Goal: Information Seeking & Learning: Learn about a topic

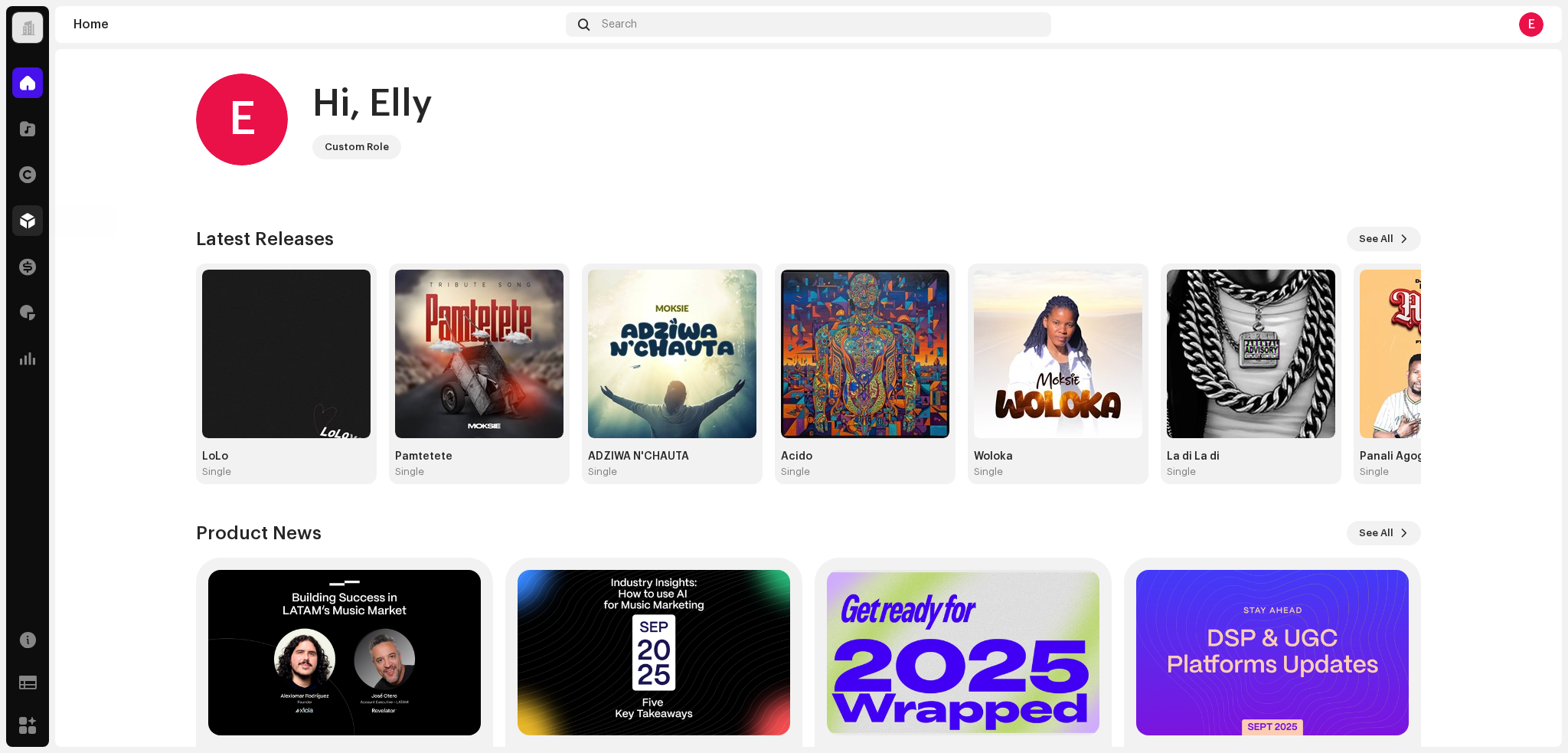
click at [27, 222] on span at bounding box center [27, 220] width 15 height 12
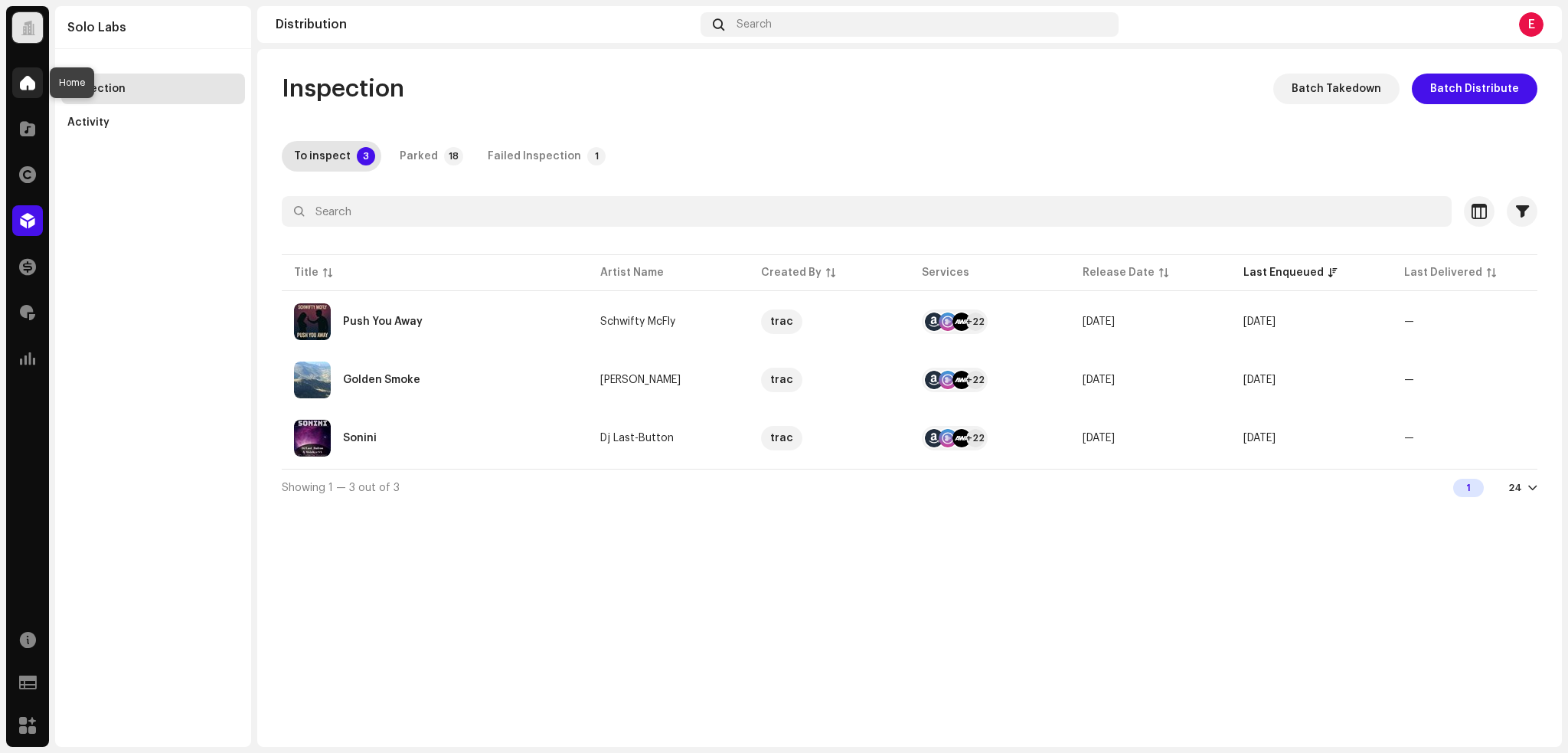
click at [19, 78] on div at bounding box center [27, 83] width 31 height 31
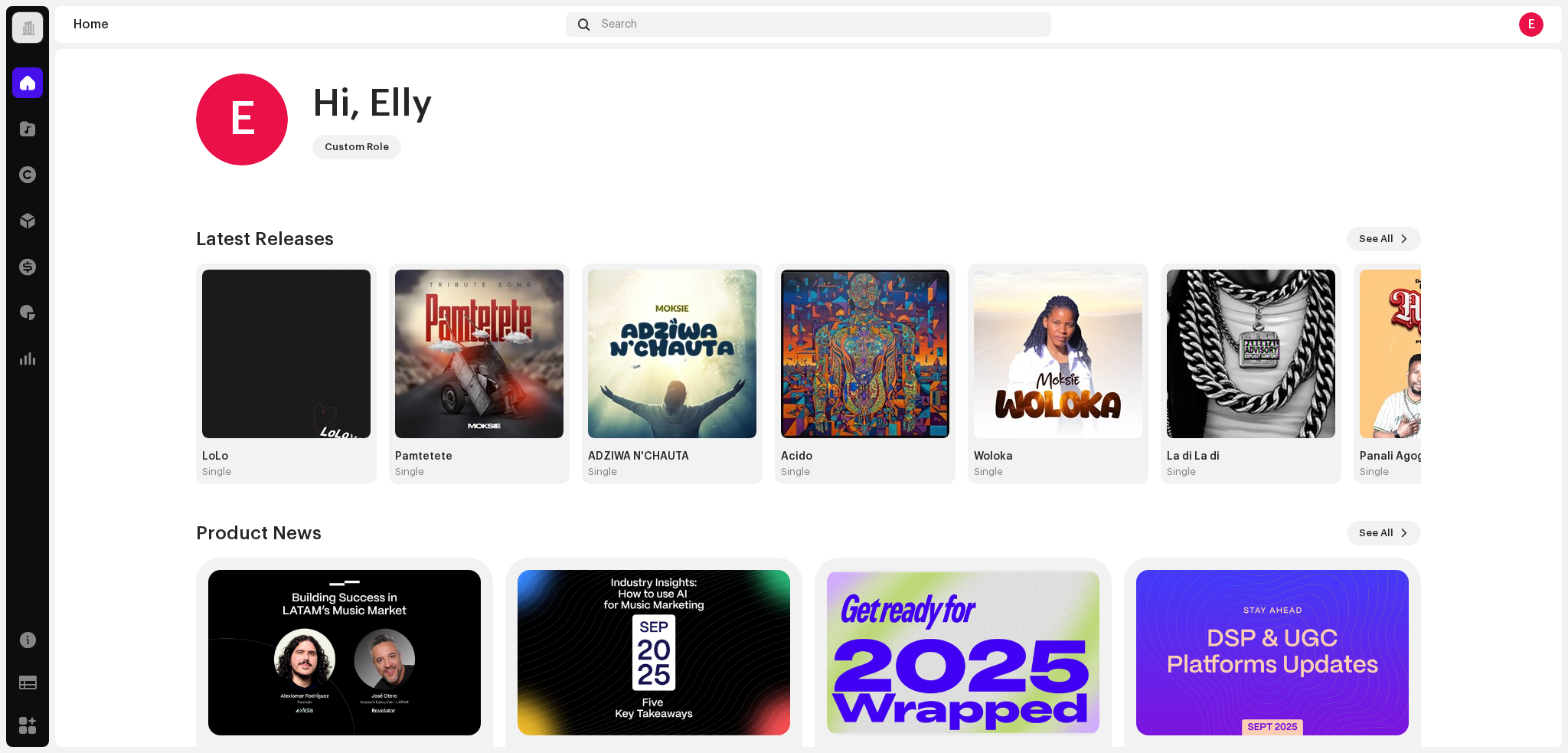
click at [120, 205] on home-home "E Hi, Elly Custom Role Check out the latest Product Updates for Check Product U…" at bounding box center [808, 449] width 1507 height 800
click at [26, 269] on span at bounding box center [27, 266] width 17 height 12
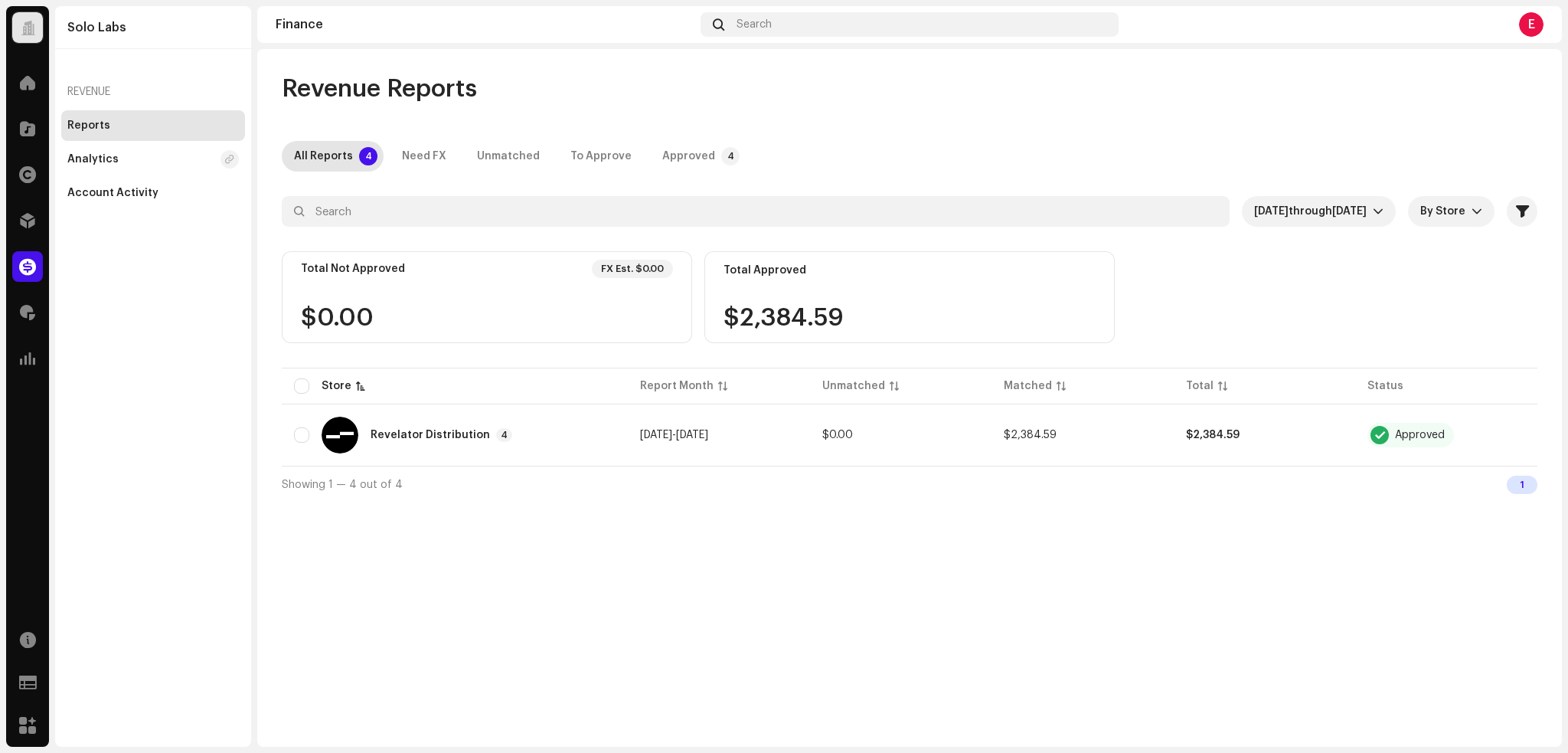
click at [962, 512] on div "Revenue Reports All Reports 4 Need FX Unmatched To Approve Approved 4 Aug 2025 …" at bounding box center [909, 398] width 1305 height 697
click at [667, 152] on div "Approved" at bounding box center [689, 156] width 53 height 31
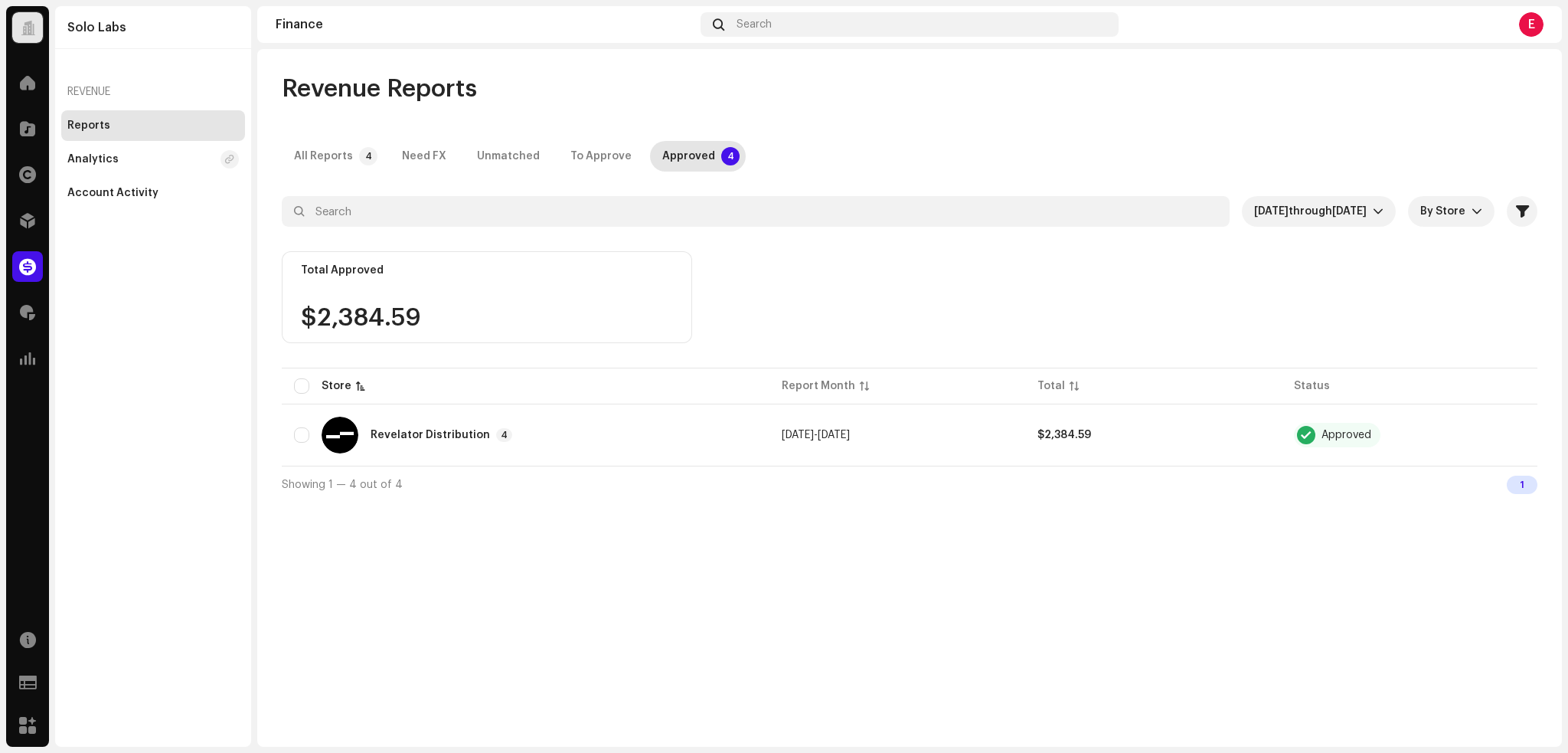
click at [1093, 499] on div "Showing 1 — 4 out of 4 1" at bounding box center [909, 484] width 1256 height 37
click at [662, 432] on div "Revelator Distribution 4" at bounding box center [525, 435] width 463 height 37
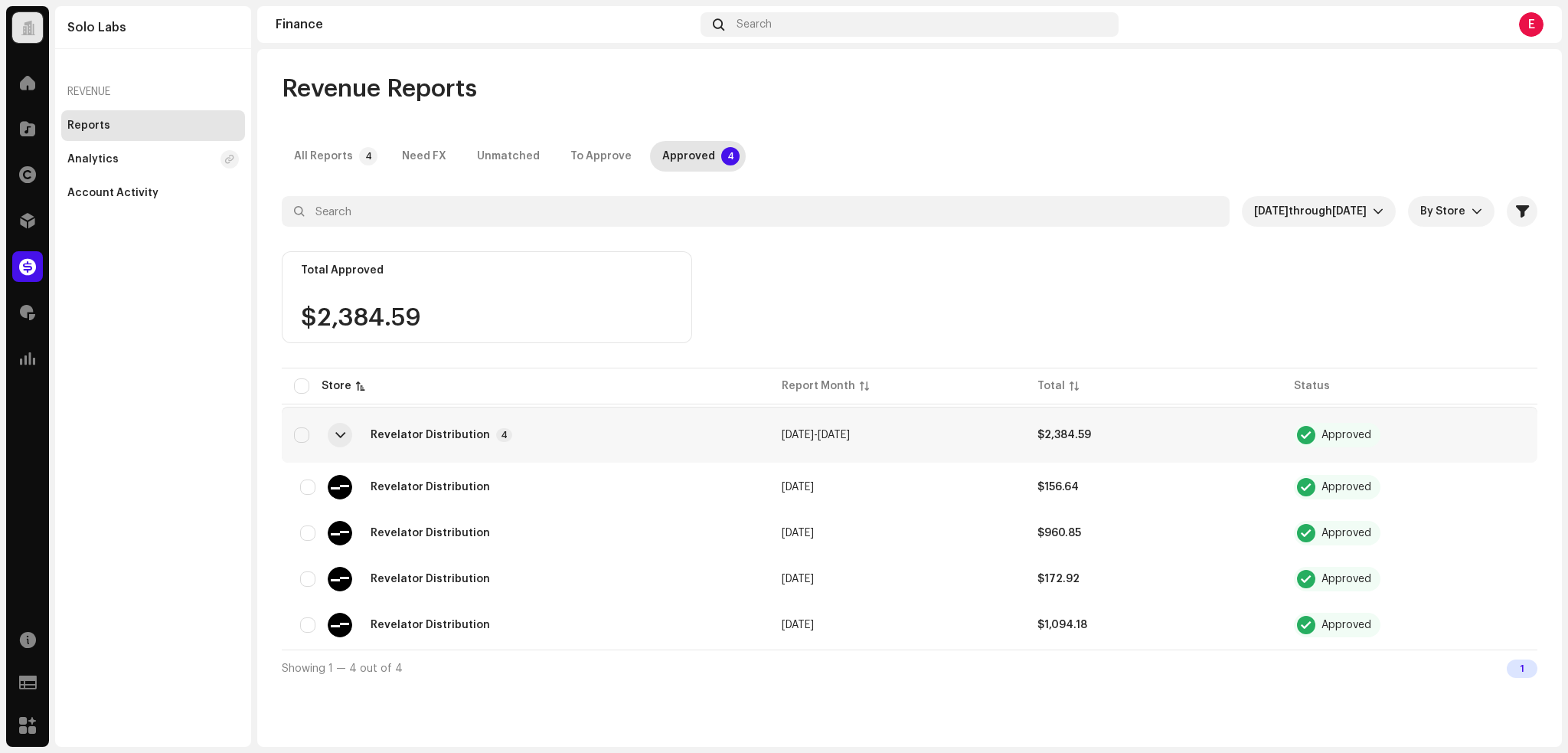
click at [708, 423] on div "Revelator Distribution 4" at bounding box center [525, 435] width 463 height 37
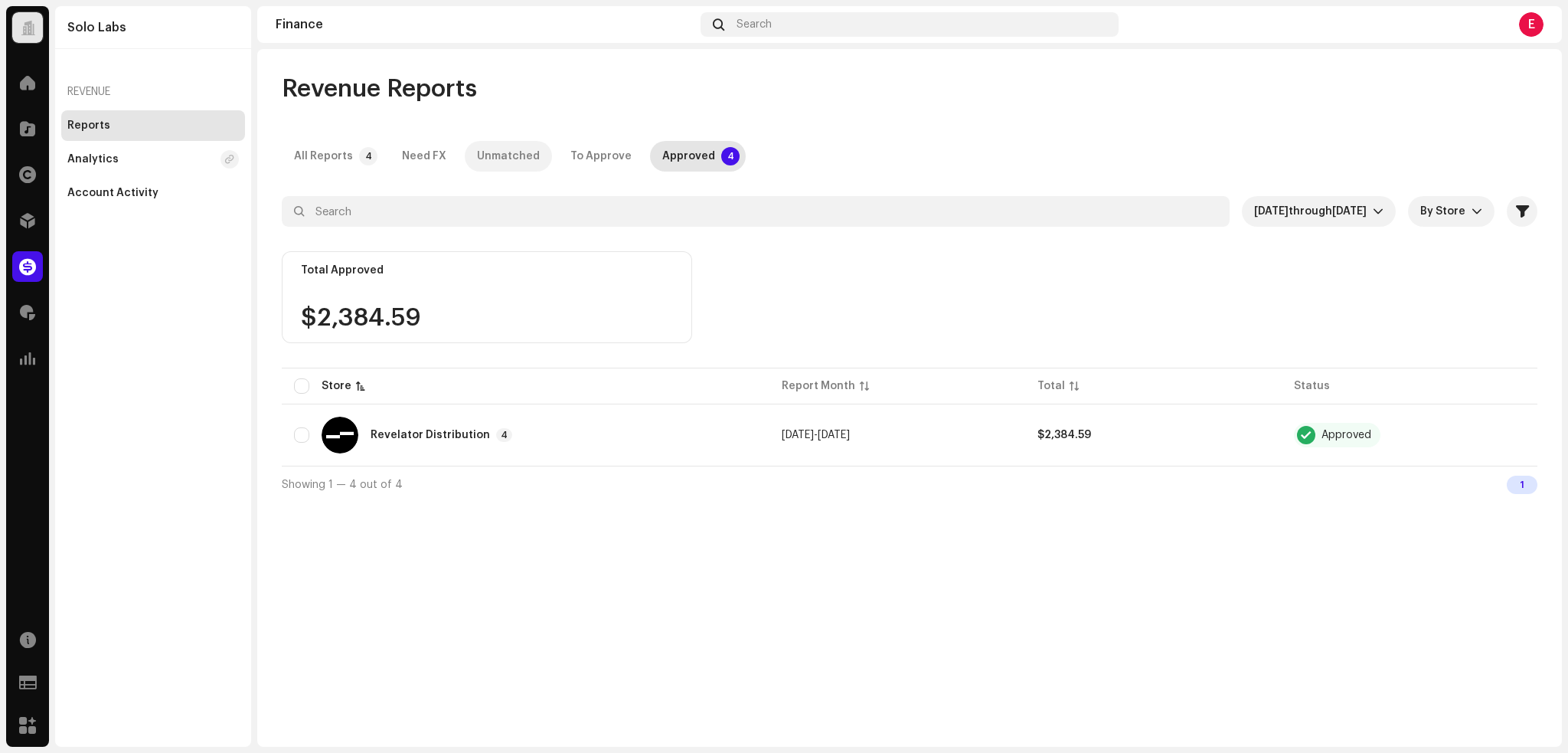
click at [495, 159] on div "Unmatched" at bounding box center [508, 156] width 63 height 31
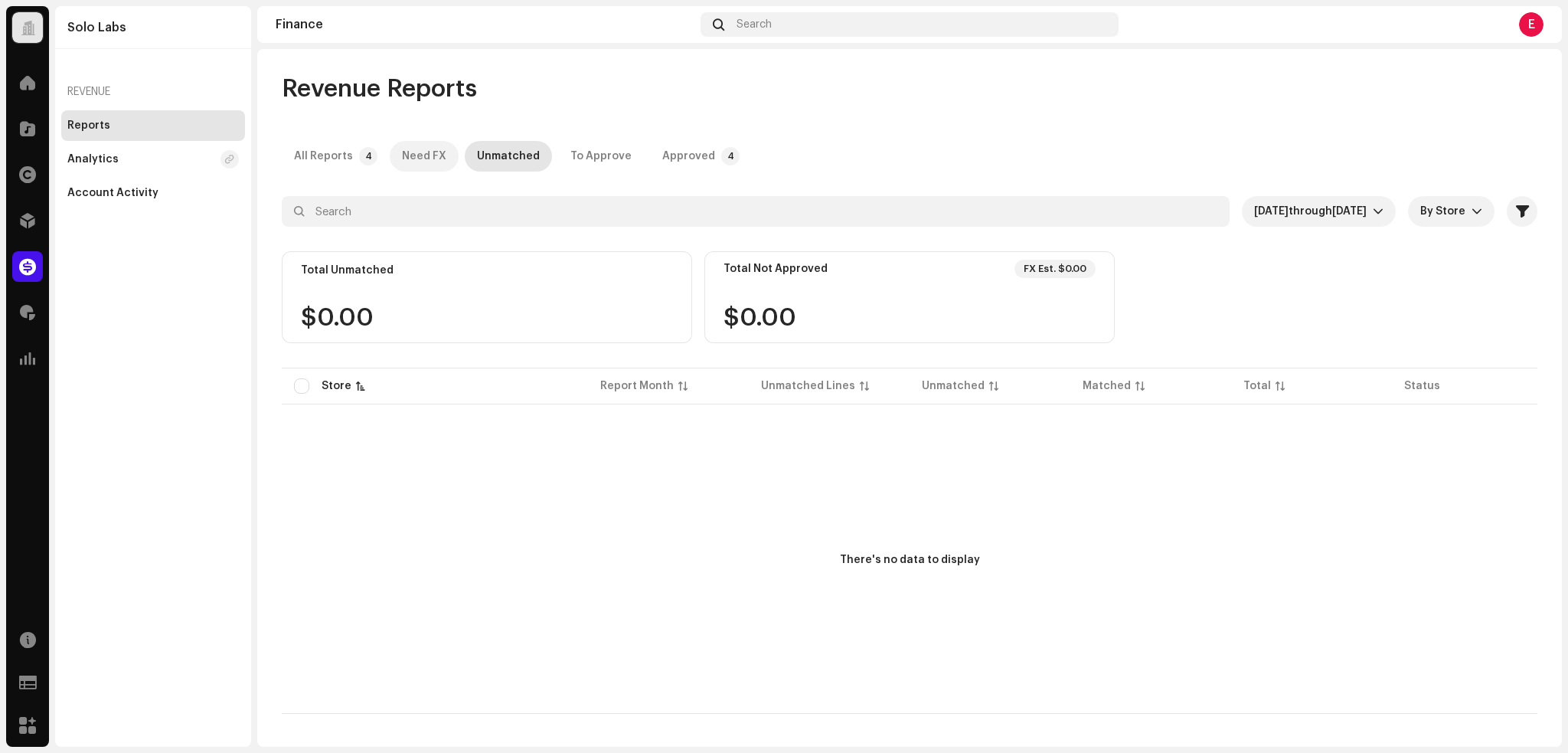
click at [432, 159] on div "Need FX" at bounding box center [424, 156] width 44 height 31
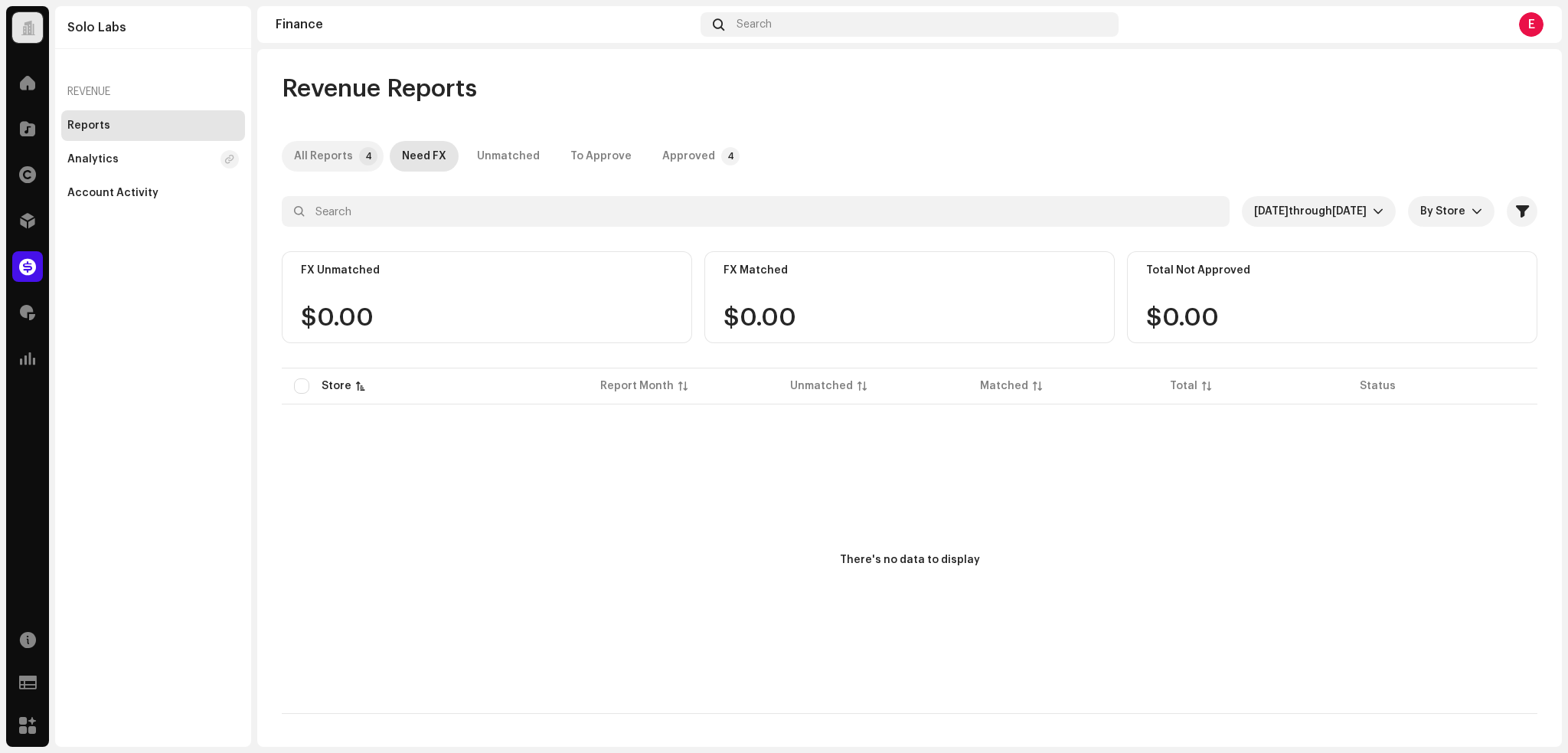
click at [331, 149] on div "All Reports" at bounding box center [323, 156] width 59 height 31
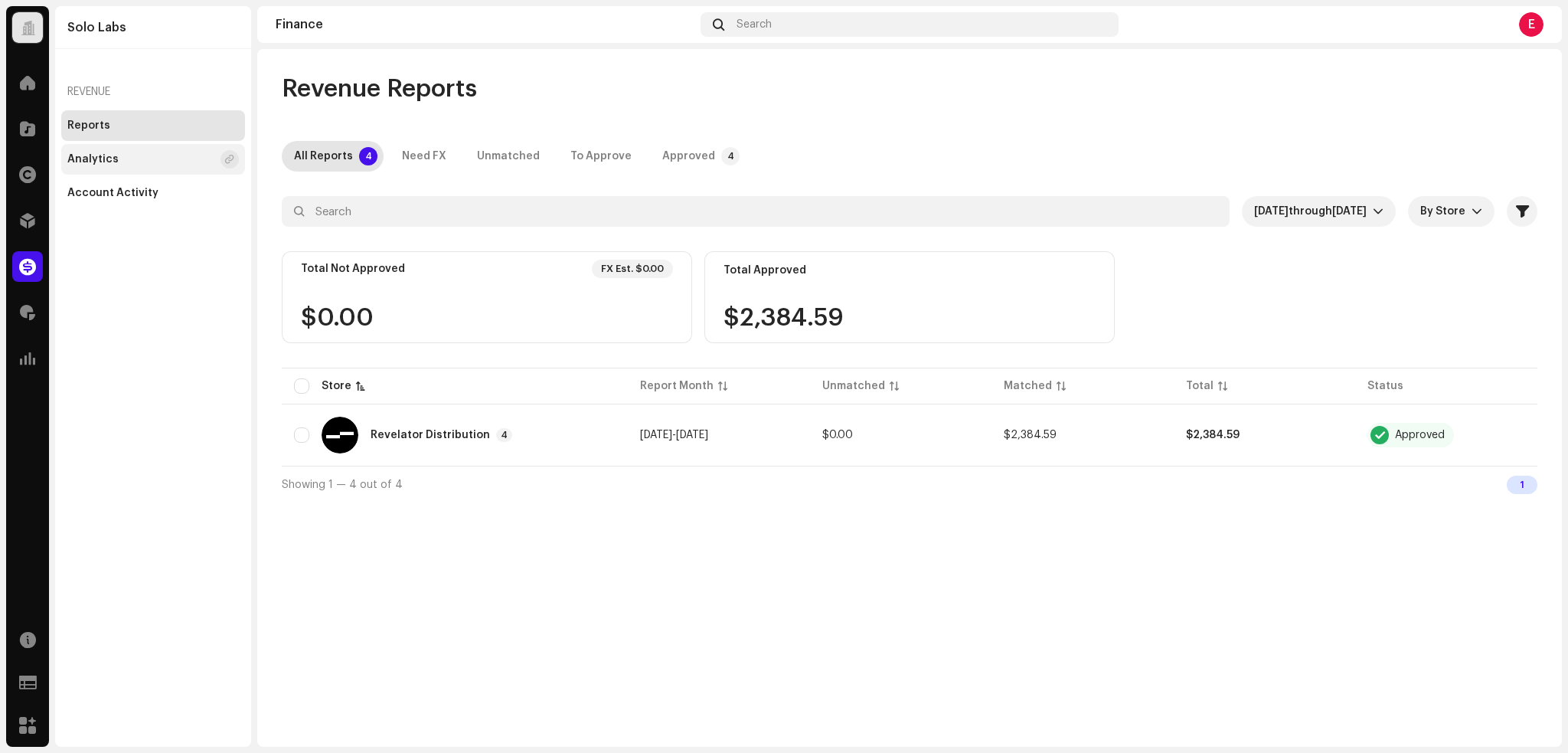
click at [137, 163] on div "Analytics" at bounding box center [141, 159] width 147 height 12
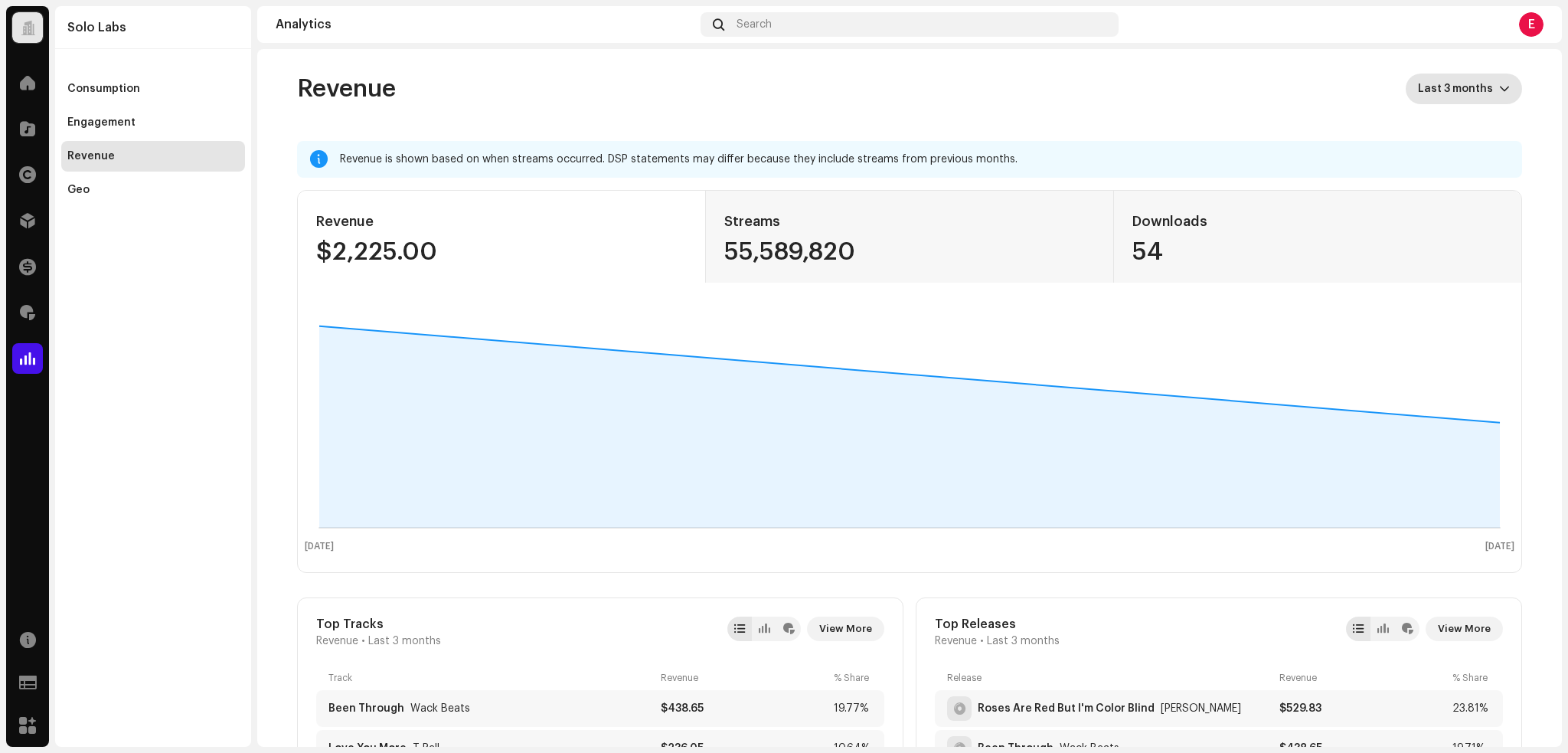
click at [1499, 81] on div "dropdown trigger" at bounding box center [1504, 89] width 10 height 31
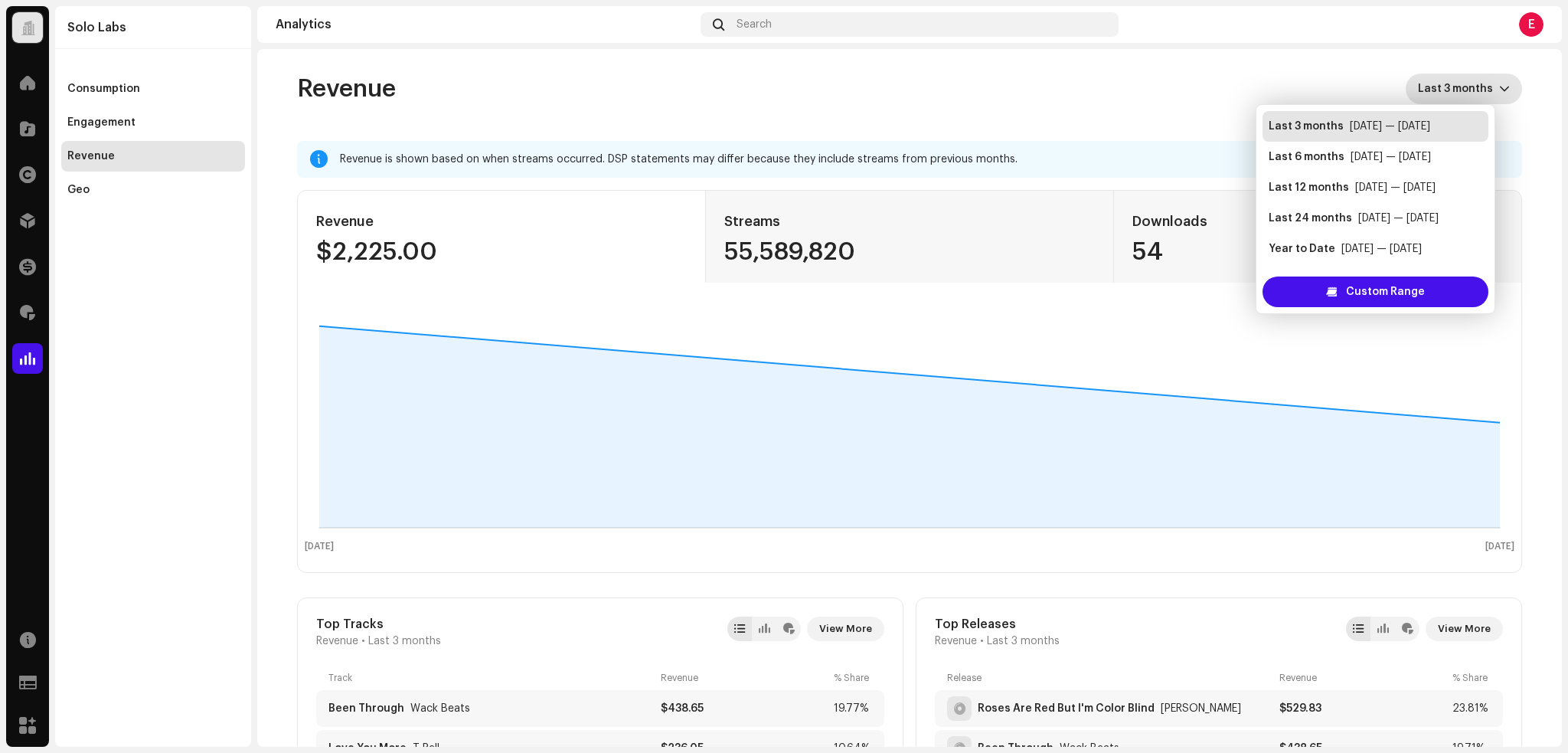
scroll to position [24, 0]
click at [1375, 136] on div "Mar 2025 — Aug 2025" at bounding box center [1391, 132] width 81 height 15
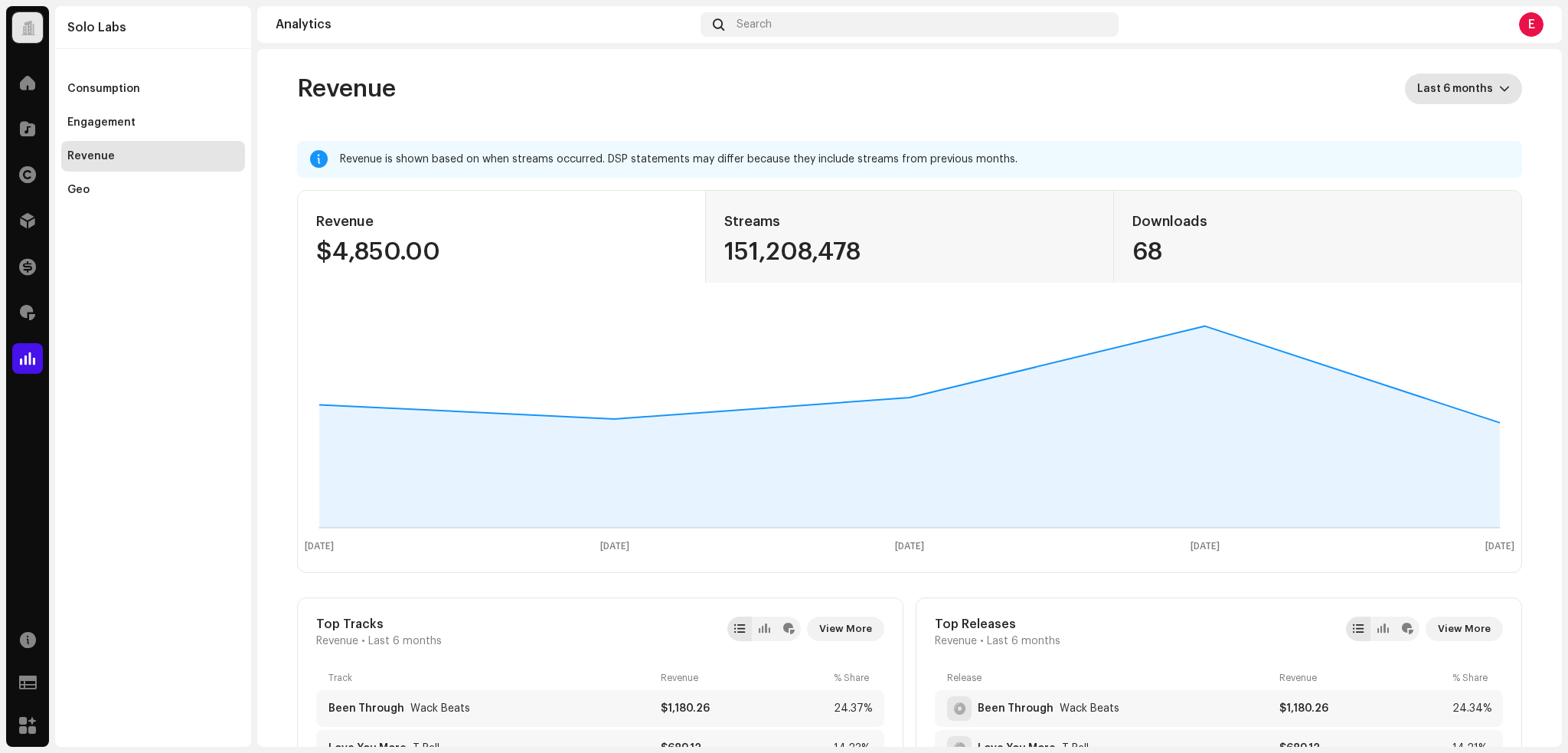
click at [1439, 96] on span "Last 6 months" at bounding box center [1458, 89] width 82 height 31
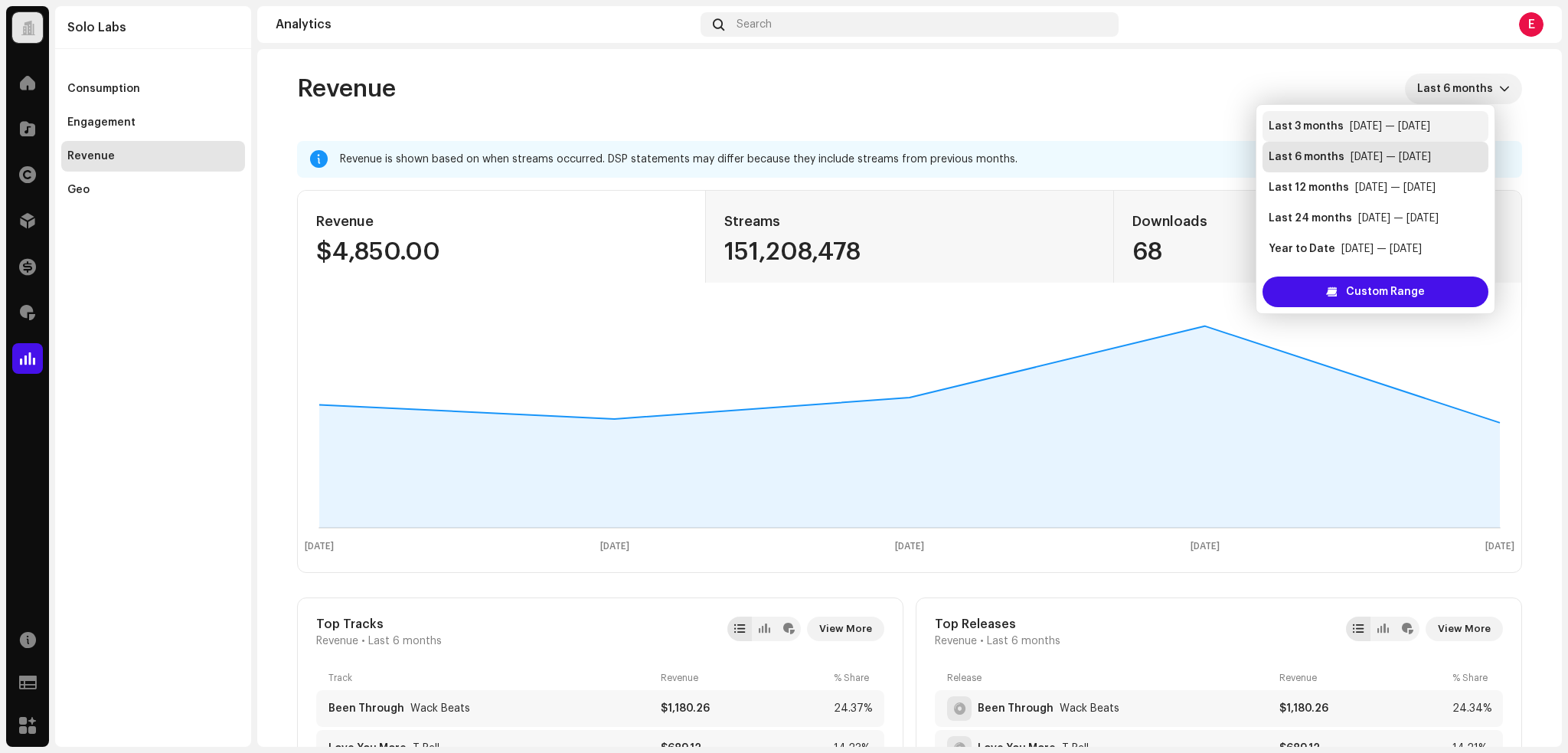
click at [1319, 117] on li "Last 3 months Jun 2025 — Aug 2025" at bounding box center [1376, 126] width 225 height 31
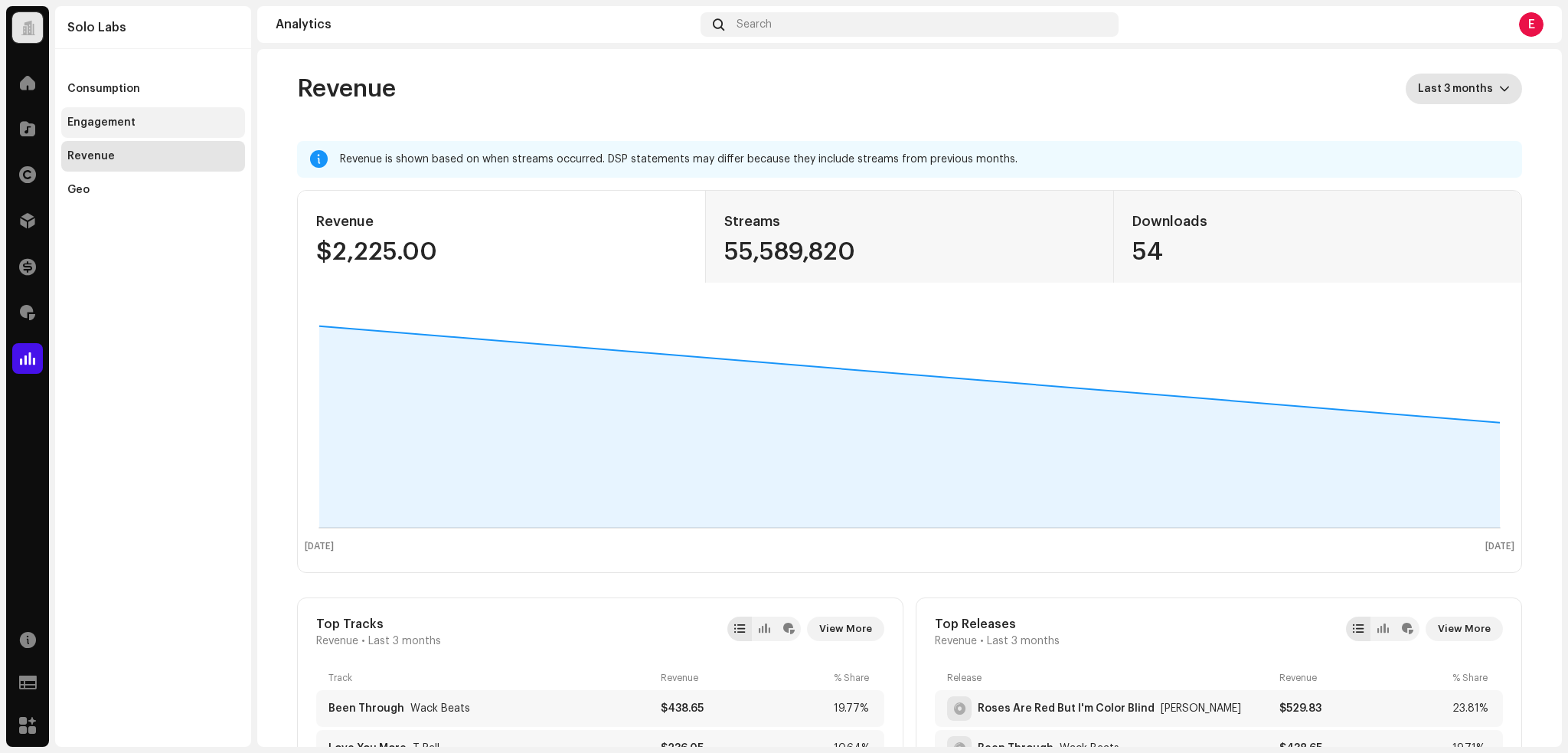
click at [139, 125] on div "Engagement" at bounding box center [153, 122] width 172 height 12
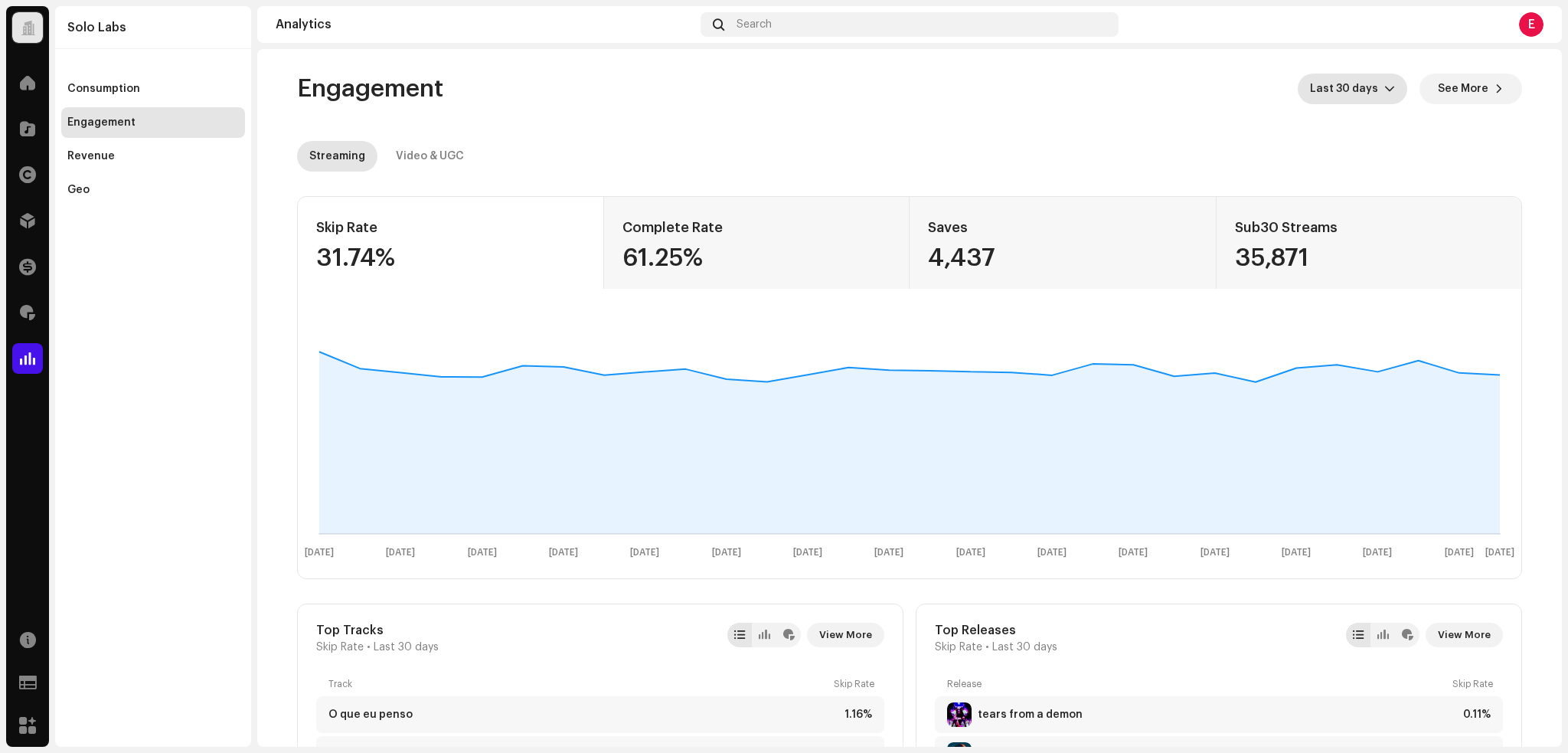
click at [1384, 84] on icon "dropdown trigger" at bounding box center [1389, 89] width 10 height 10
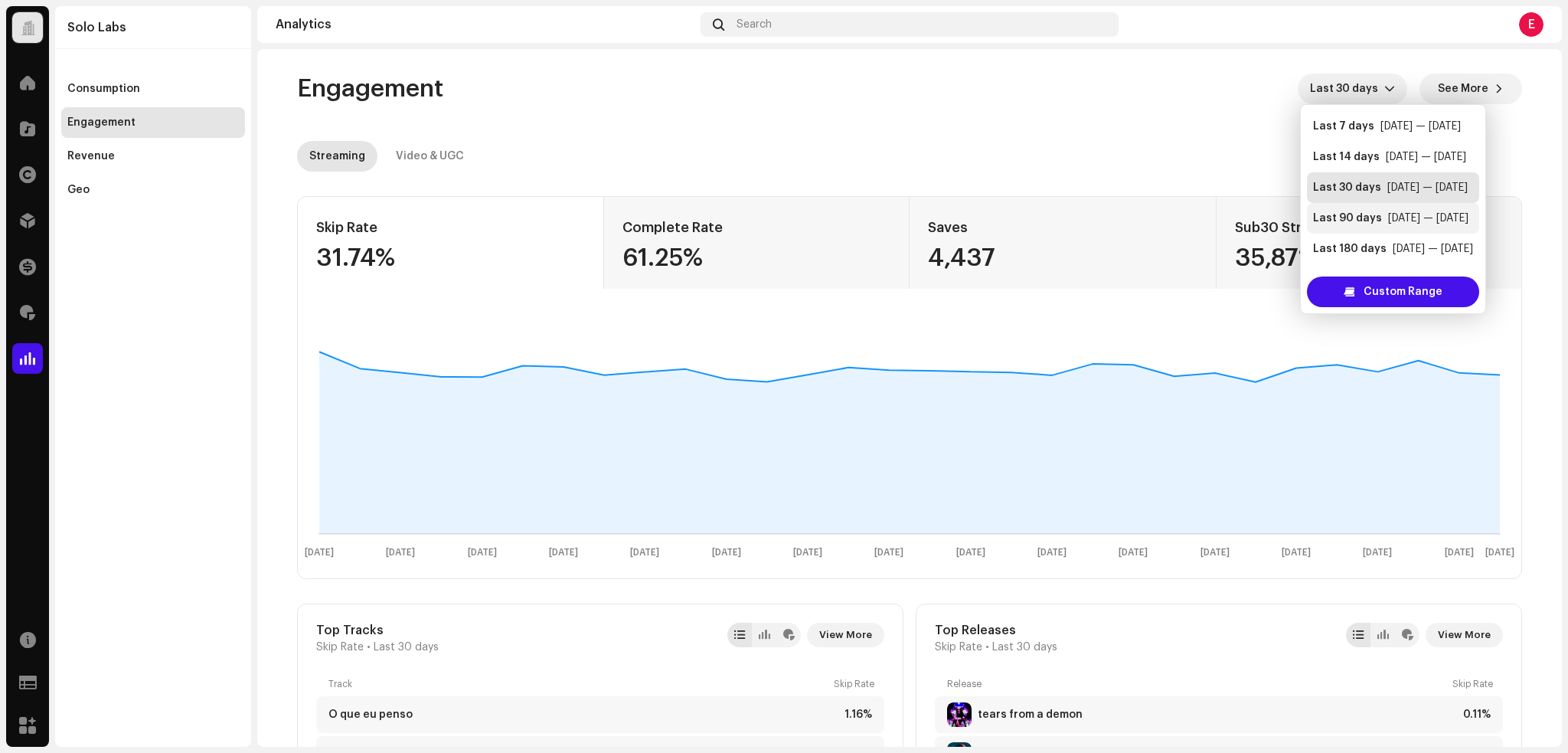
click at [1347, 219] on div "Last 90 days" at bounding box center [1347, 217] width 69 height 15
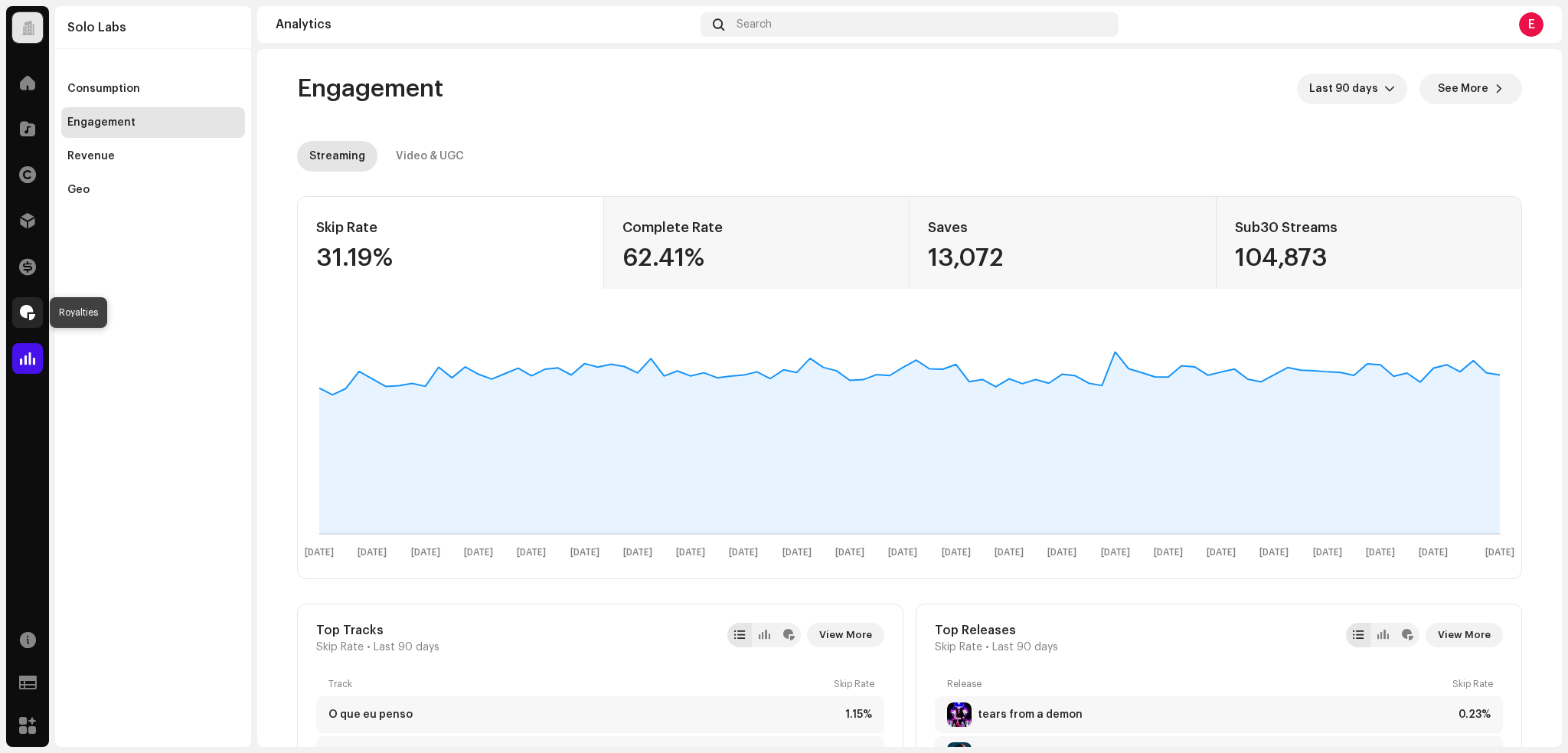
click at [19, 308] on div at bounding box center [27, 312] width 31 height 31
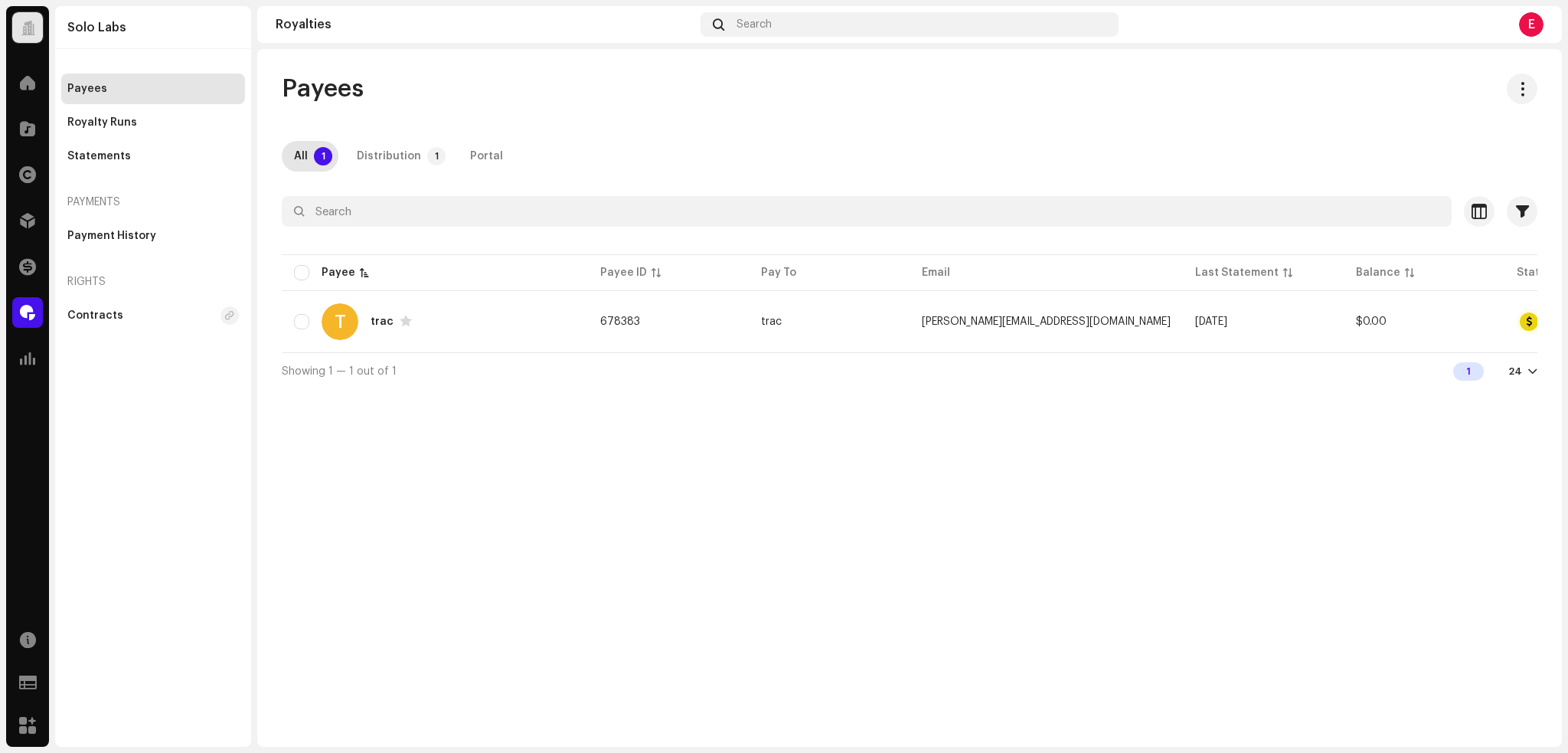
click at [716, 505] on div "Payees All 1 Distribution 1 Portal Selected 0 Select all 1 Options Filters Stat…" at bounding box center [909, 398] width 1305 height 697
click at [395, 152] on div "Distribution" at bounding box center [389, 156] width 64 height 31
click at [1363, 333] on td "$0.00" at bounding box center [1424, 321] width 161 height 55
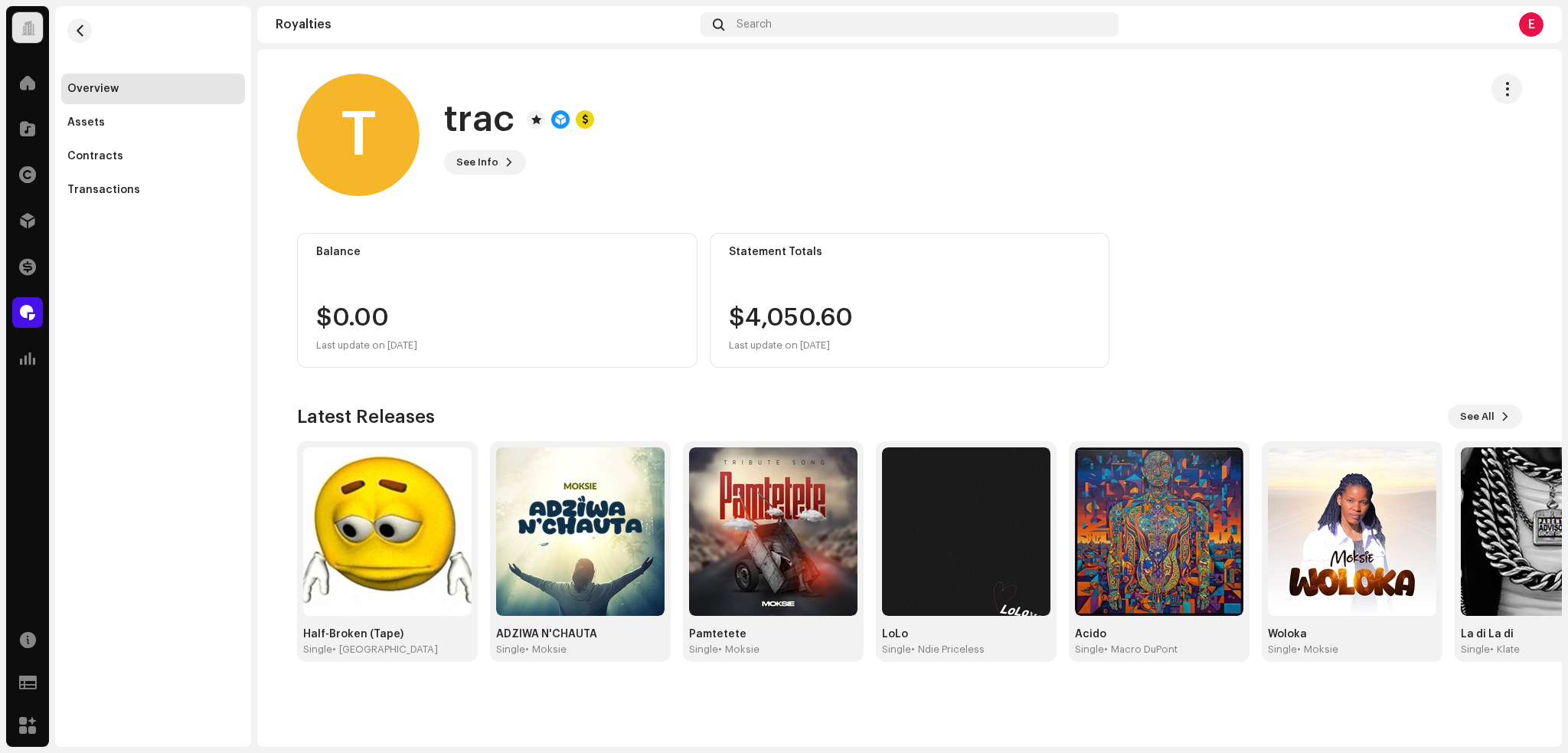
click at [1227, 306] on div "Balance $0.00 Last update on Oct 9, 2025 Statement Totals $4,050.60 Last update…" at bounding box center [909, 300] width 1225 height 134
click at [494, 160] on span "See Info" at bounding box center [478, 163] width 42 height 31
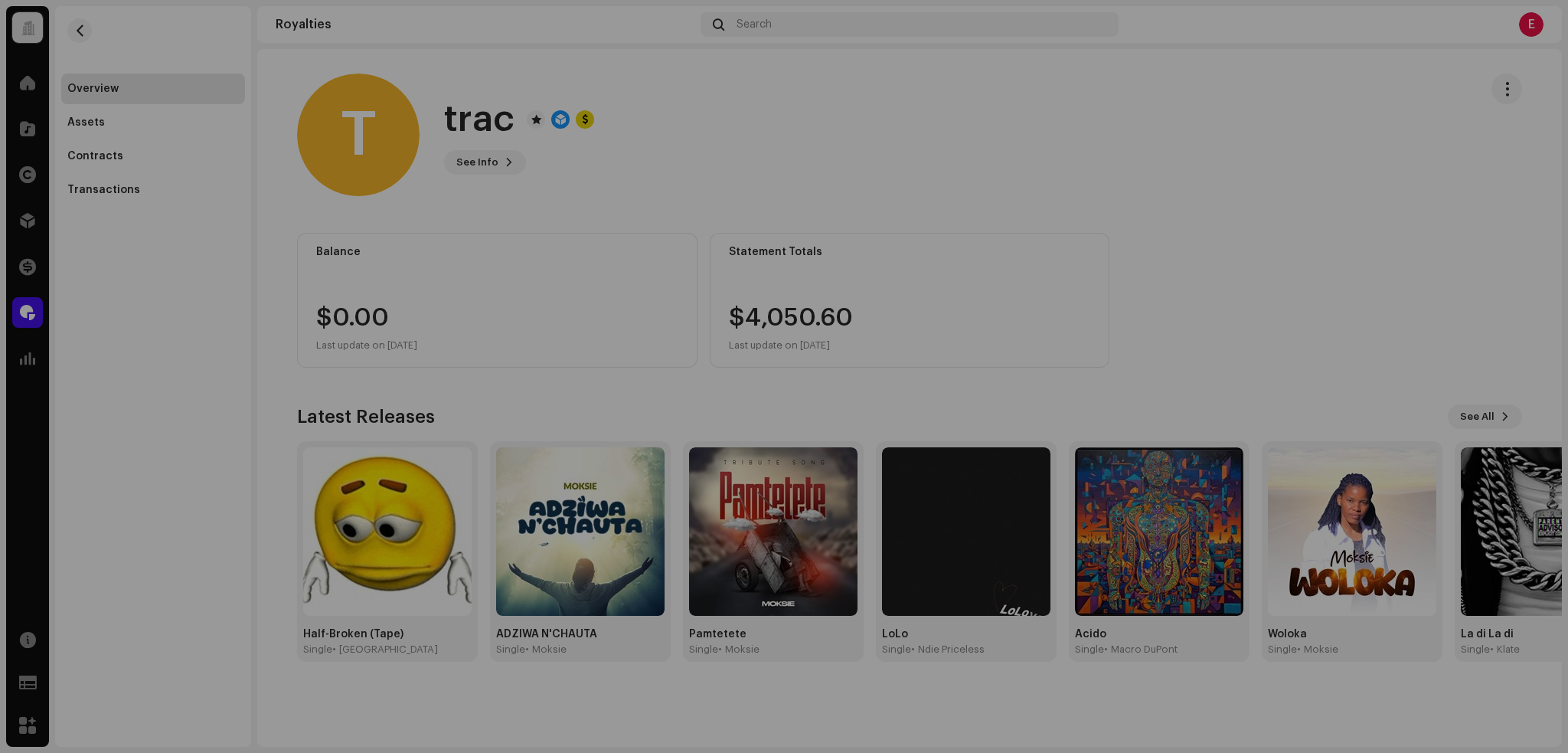
click at [957, 128] on div "T trac 678383 Type Distribution Payee Pay To Name trac Payee Email juan+trac-re…" at bounding box center [784, 376] width 1568 height 753
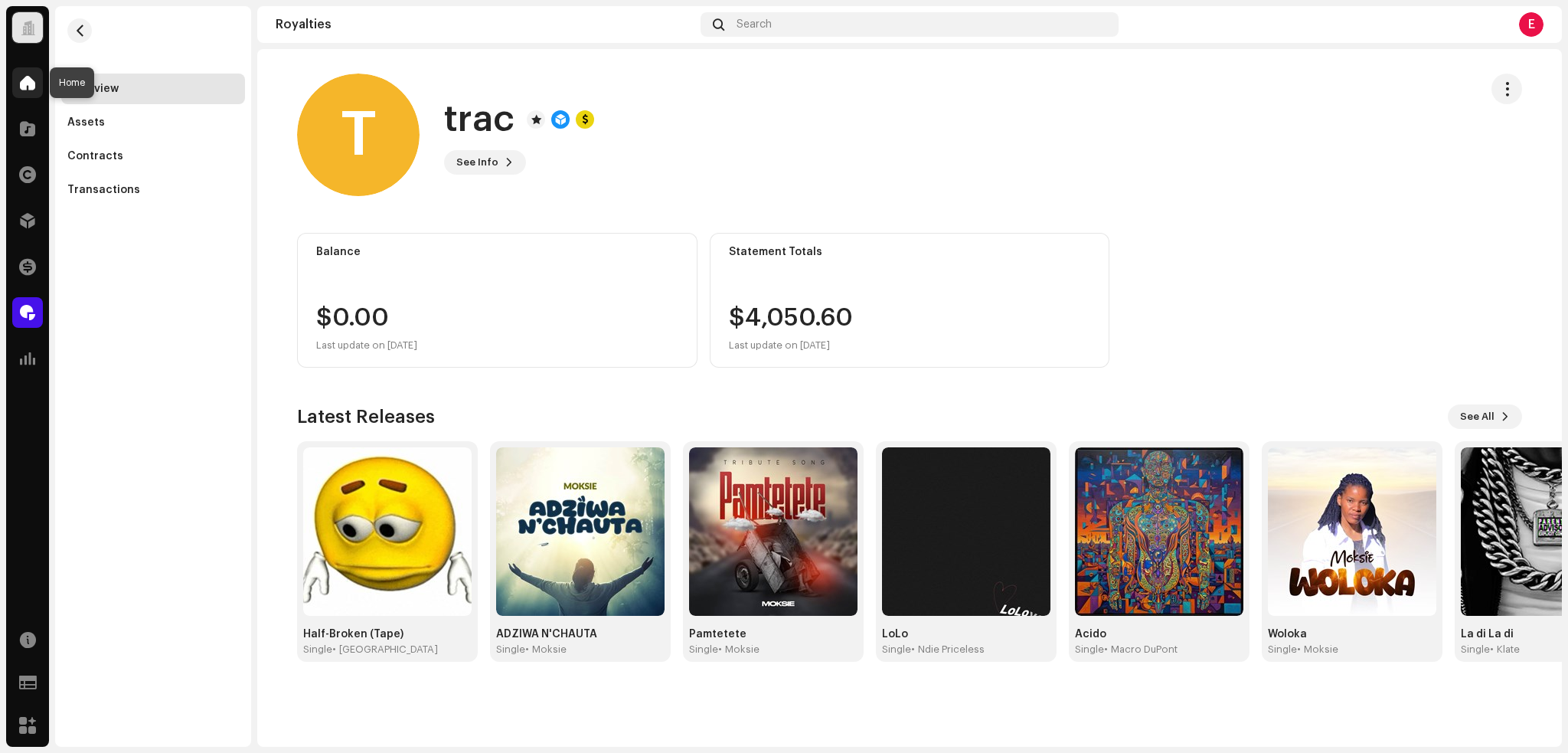
click at [35, 85] on span at bounding box center [27, 82] width 15 height 12
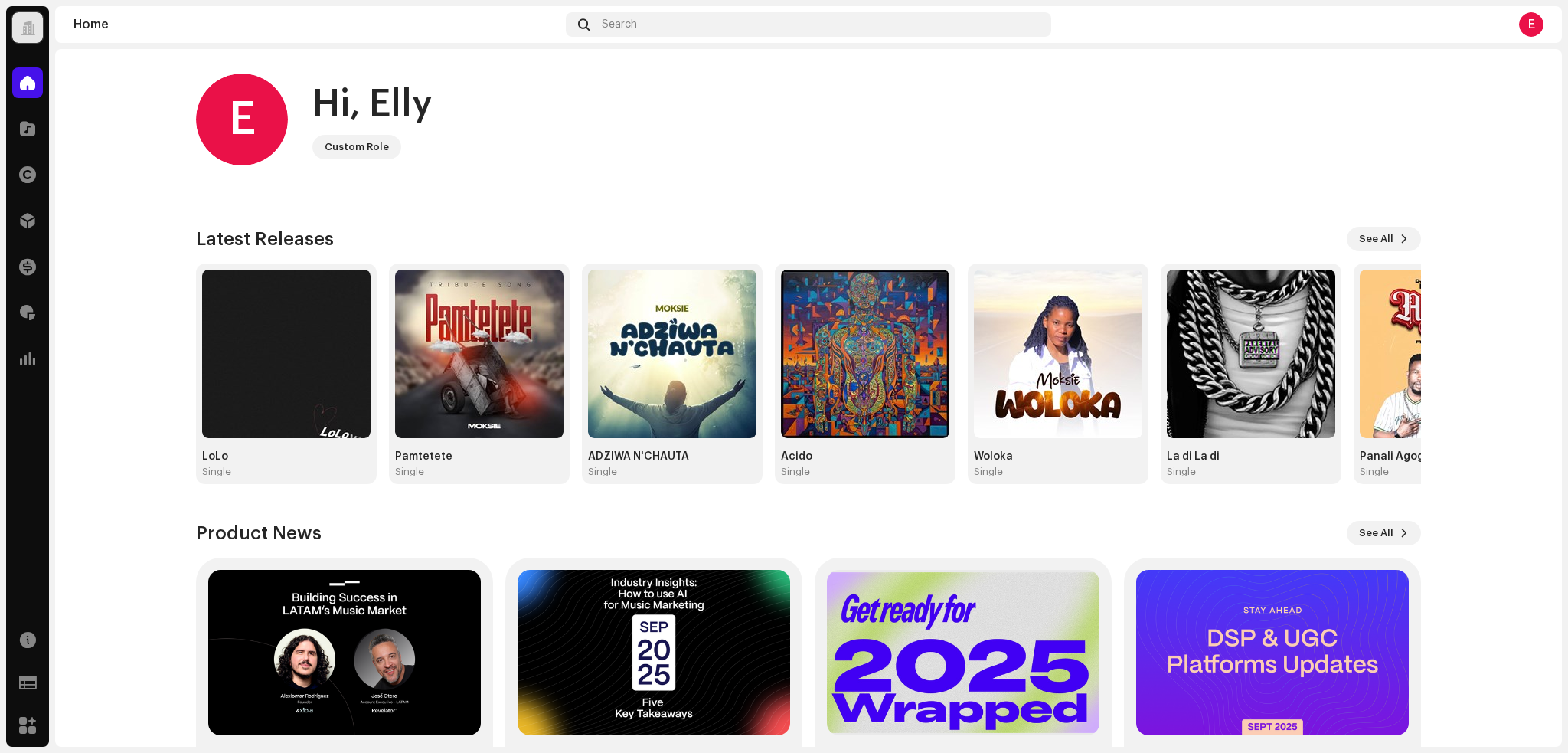
click at [590, 128] on div "E Hi, Elly Custom Role" at bounding box center [808, 119] width 1225 height 92
click at [493, 312] on img at bounding box center [479, 354] width 168 height 168
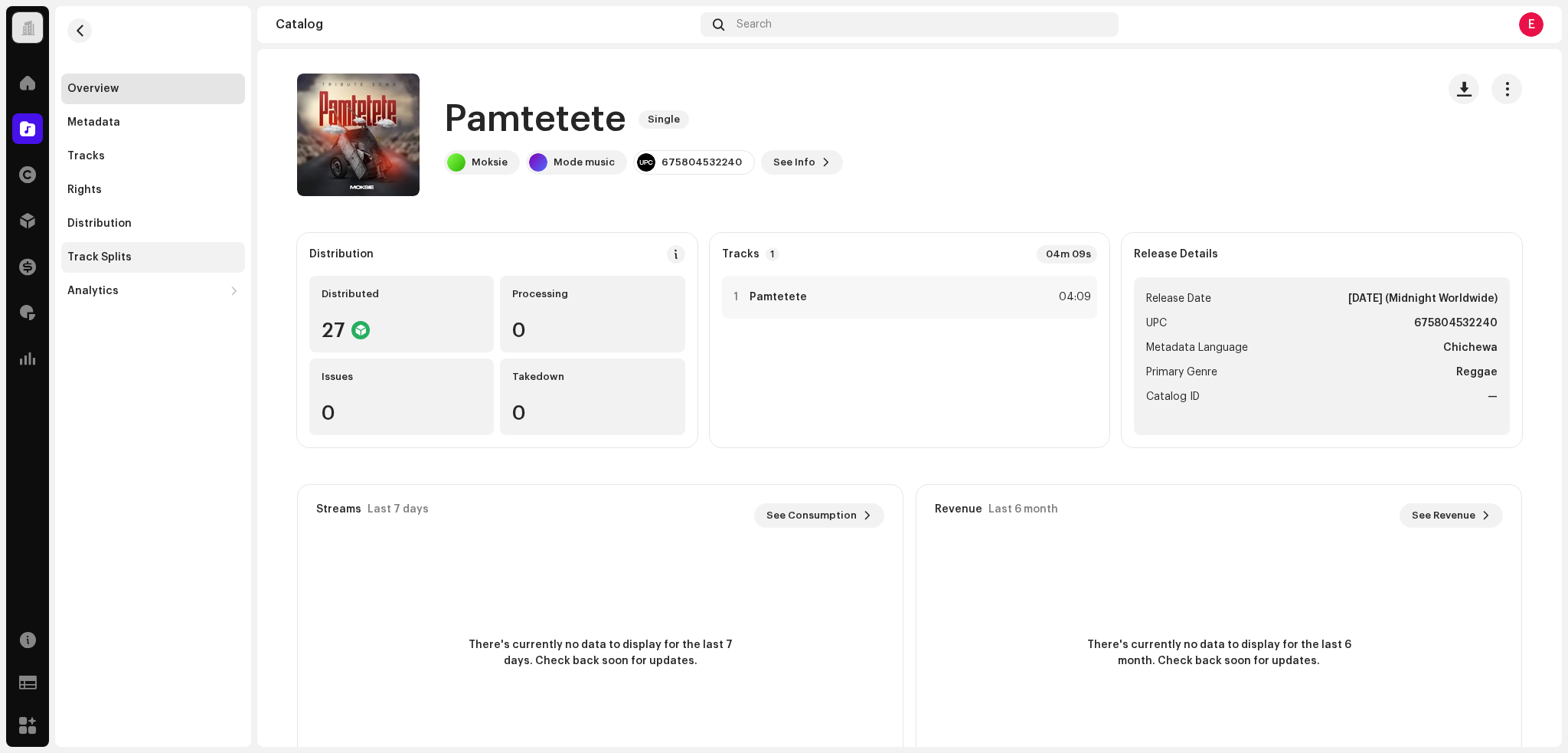
click at [116, 256] on div "Track Splits" at bounding box center [100, 257] width 64 height 12
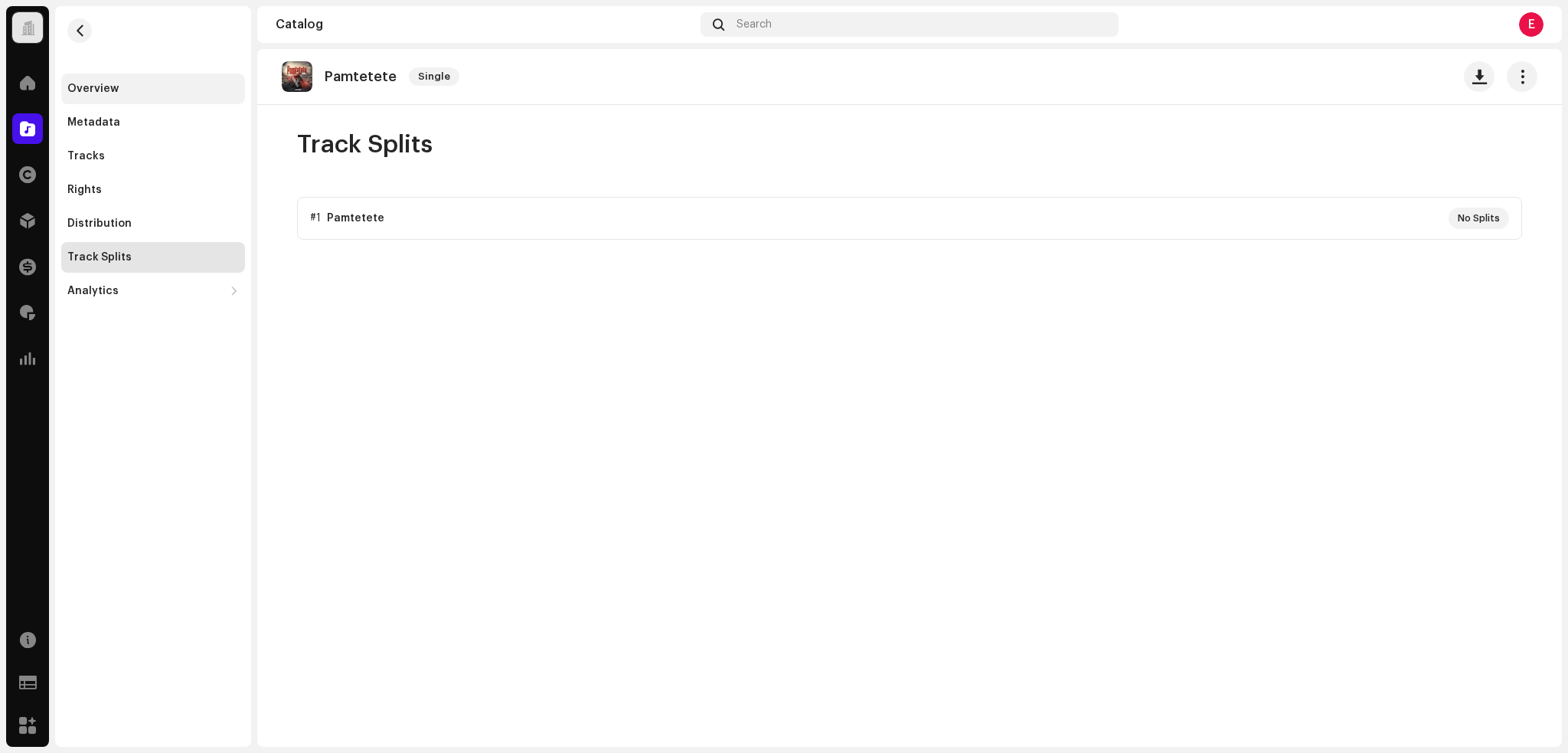
click at [120, 86] on div "Overview" at bounding box center [153, 89] width 172 height 12
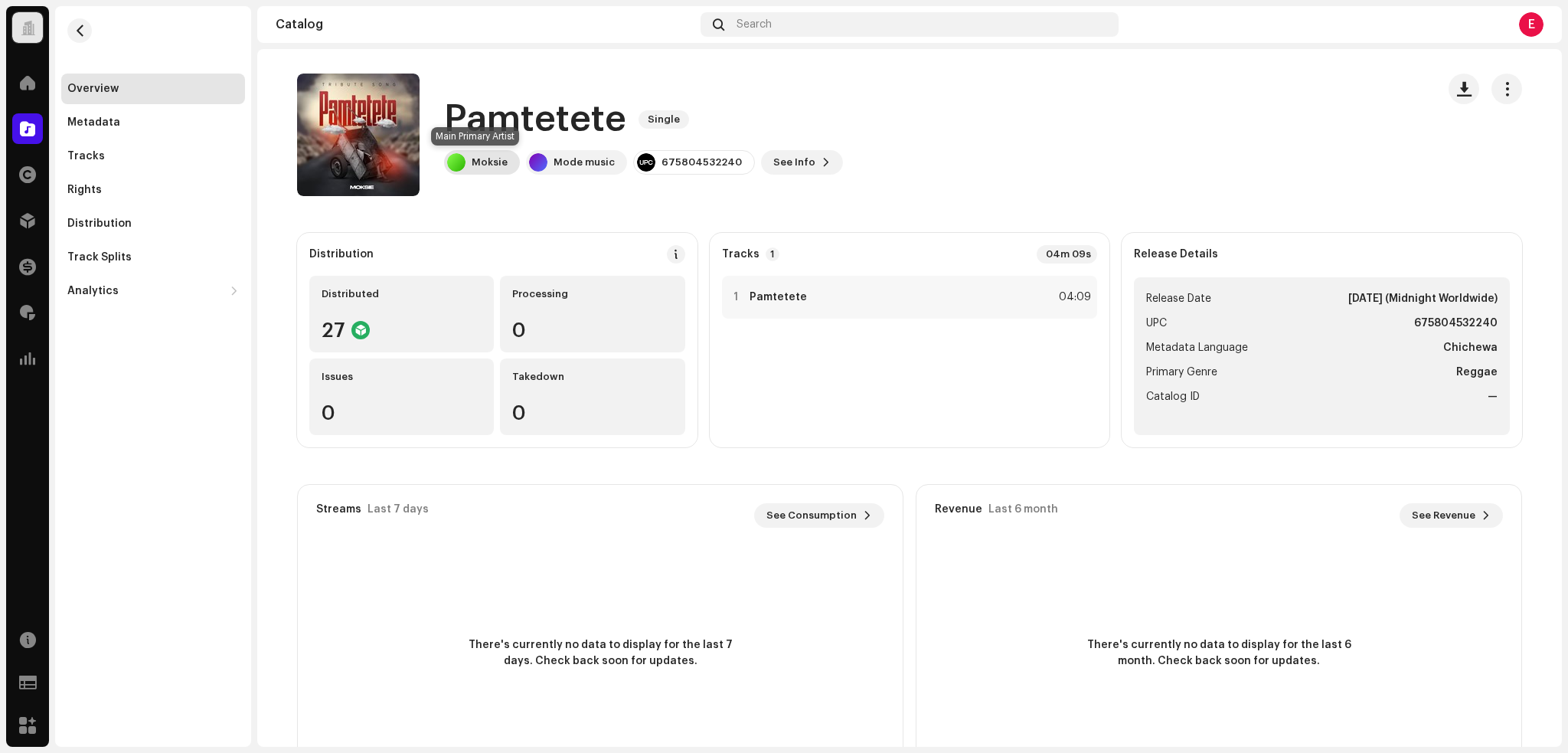
click at [472, 158] on div "Moksie" at bounding box center [490, 162] width 36 height 12
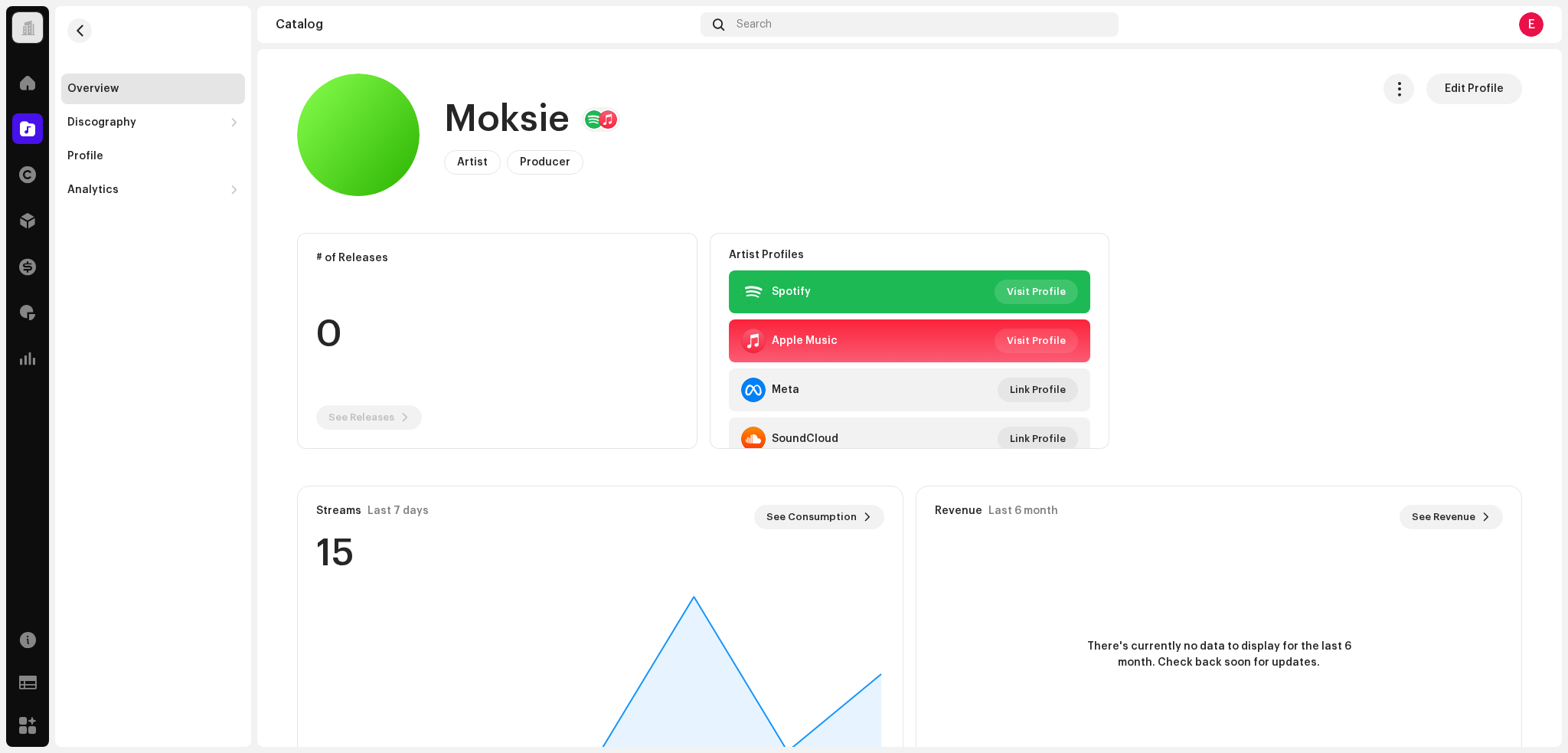
click at [1026, 289] on span "Visit Profile" at bounding box center [1036, 292] width 59 height 31
click at [801, 121] on div "Moksie Artist Producer Edit Profile" at bounding box center [828, 134] width 1062 height 122
